Goal: Communication & Community: Answer question/provide support

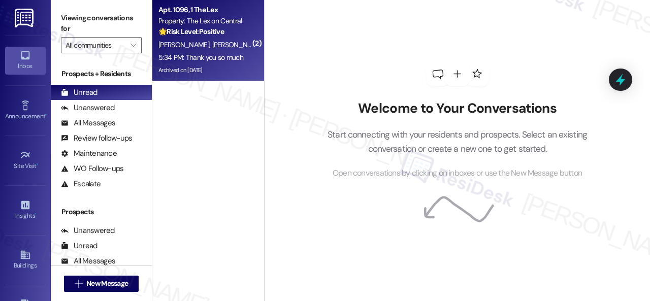
click at [212, 43] on span "[PERSON_NAME]" at bounding box center [237, 44] width 51 height 9
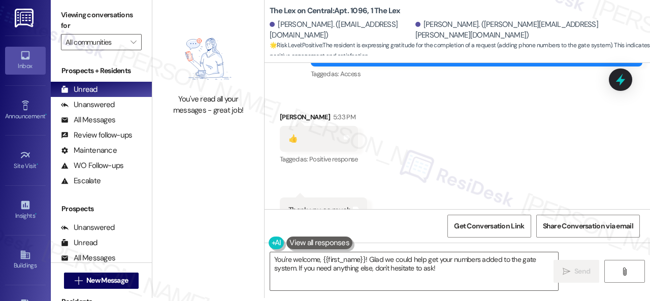
scroll to position [4869, 0]
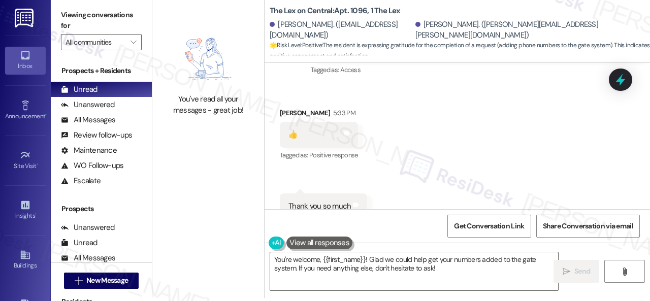
drag, startPoint x: 438, startPoint y: 270, endPoint x: 49, endPoint y: 141, distance: 410.6
click at [114, 167] on div "Viewing conversations for All communities  Prospects + Residents Unread (0) Un…" at bounding box center [350, 147] width 599 height 301
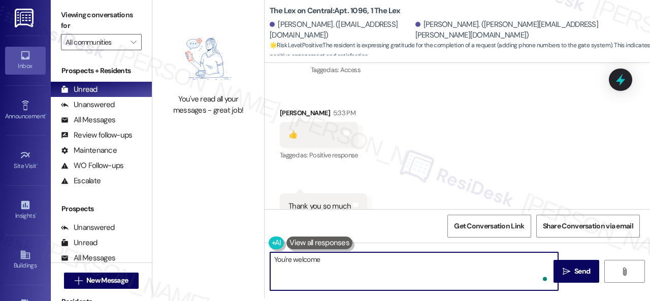
type textarea "You're welcome."
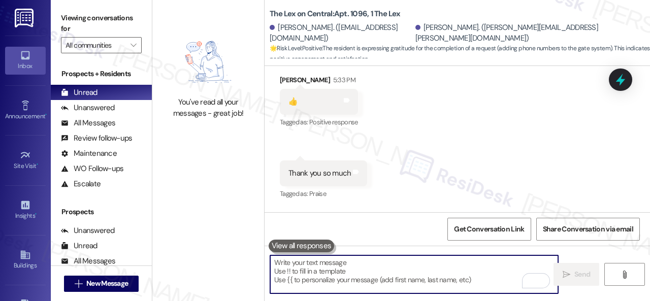
scroll to position [4941, 0]
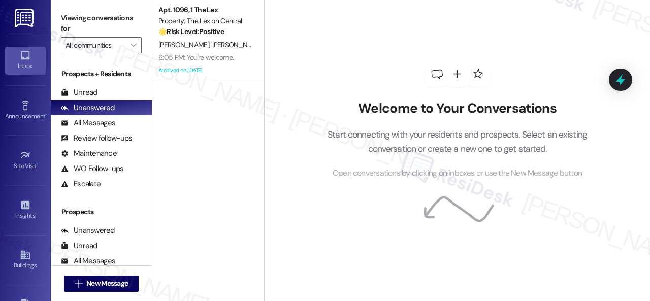
scroll to position [3, 0]
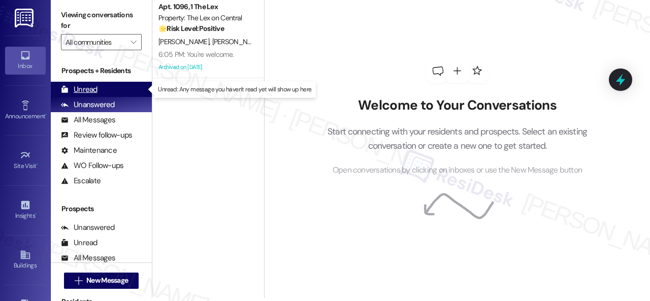
click at [81, 89] on div "Unread" at bounding box center [79, 89] width 37 height 11
